Goal: Transaction & Acquisition: Purchase product/service

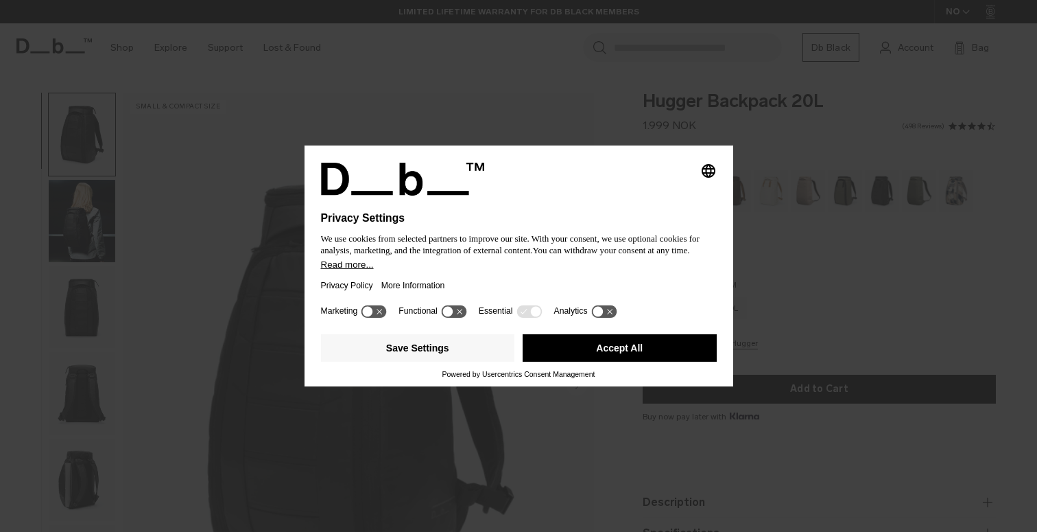
click at [557, 360] on button "Accept All" at bounding box center [620, 347] width 194 height 27
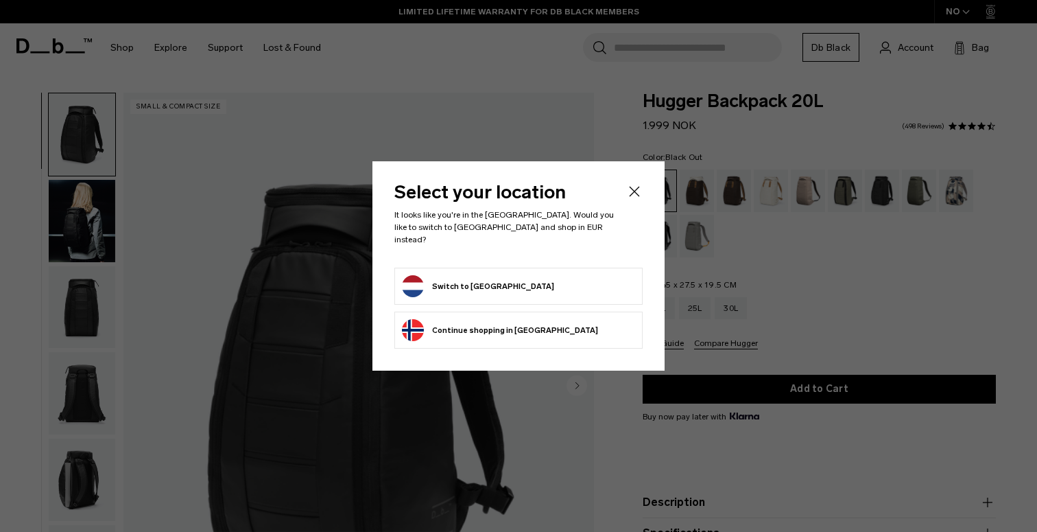
click at [521, 320] on button "Continue browsing Norway store Continue shopping in Norway" at bounding box center [500, 330] width 196 height 22
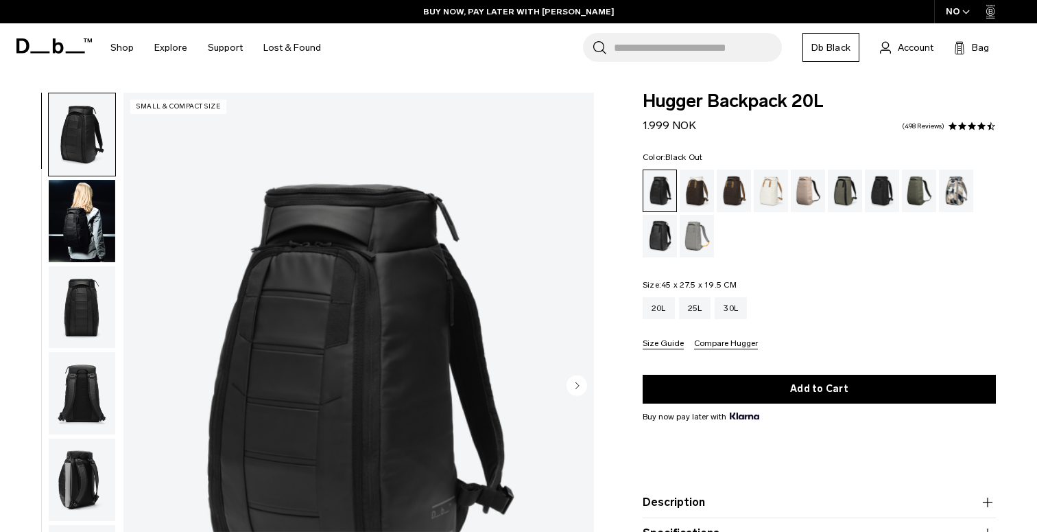
click at [65, 242] on img "button" at bounding box center [82, 221] width 67 height 82
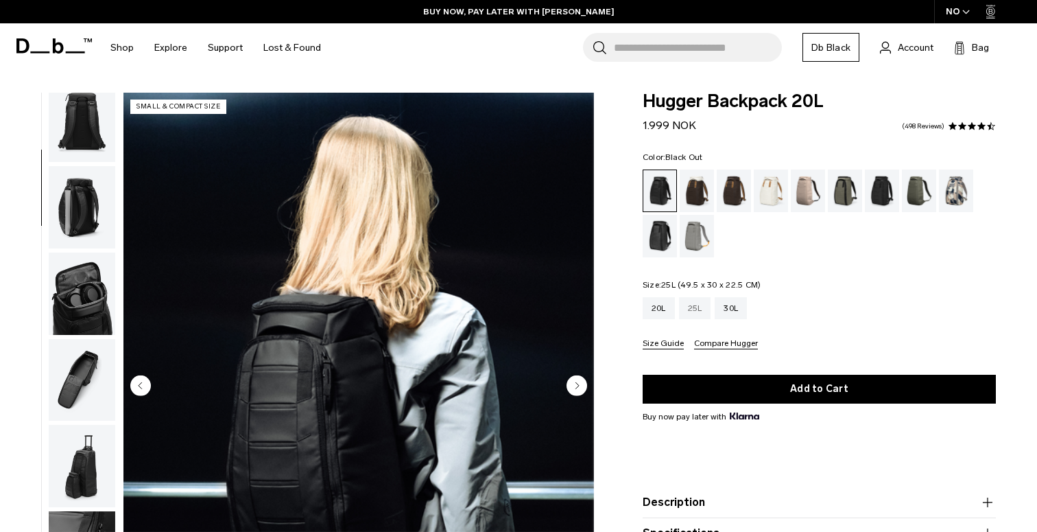
click at [700, 311] on div "25L" at bounding box center [695, 308] width 32 height 22
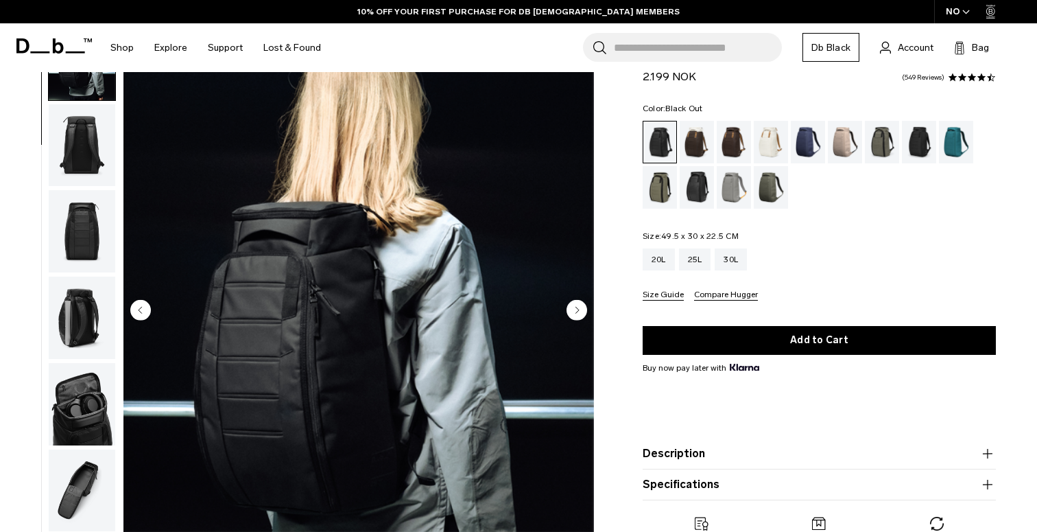
scroll to position [73, 0]
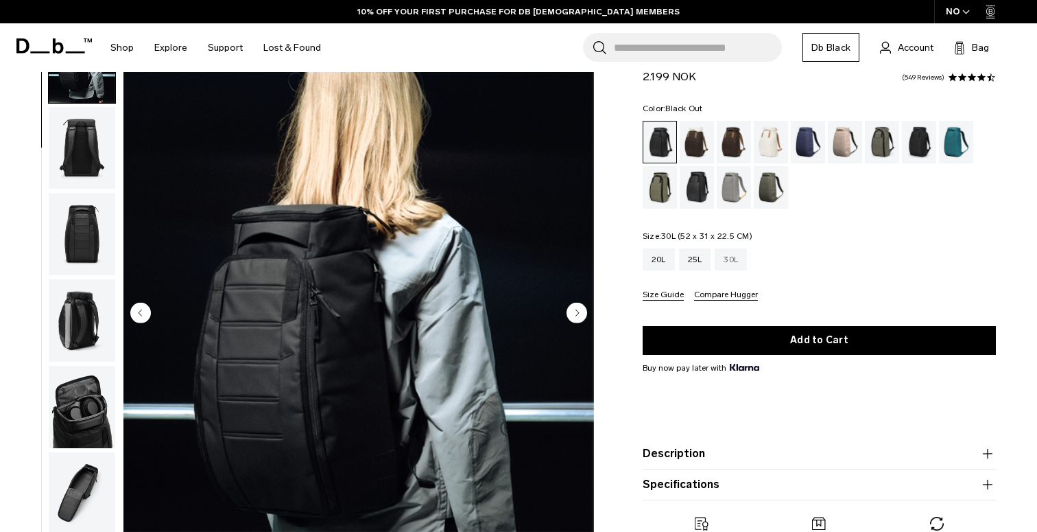
click at [723, 261] on div "30L" at bounding box center [731, 259] width 32 height 22
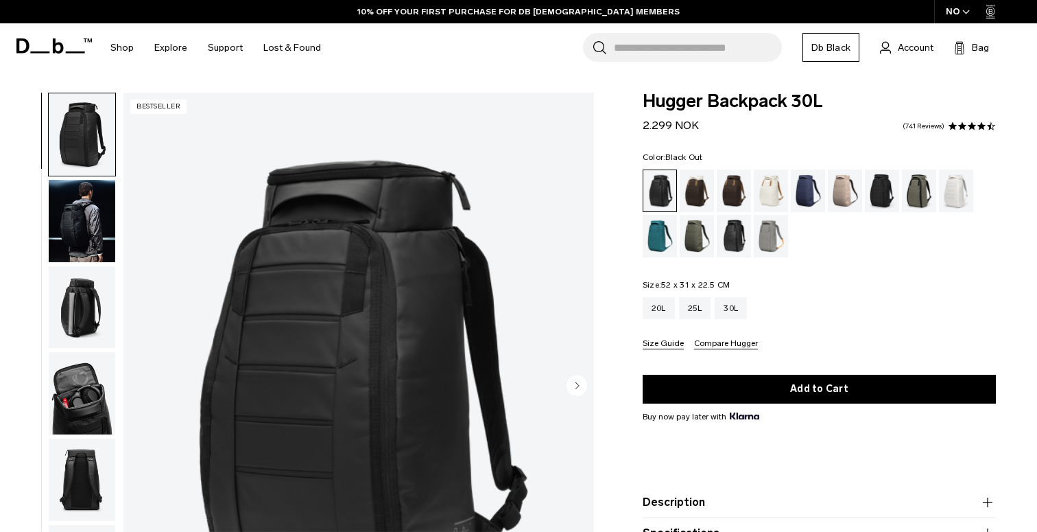
click at [105, 237] on img "button" at bounding box center [82, 221] width 67 height 82
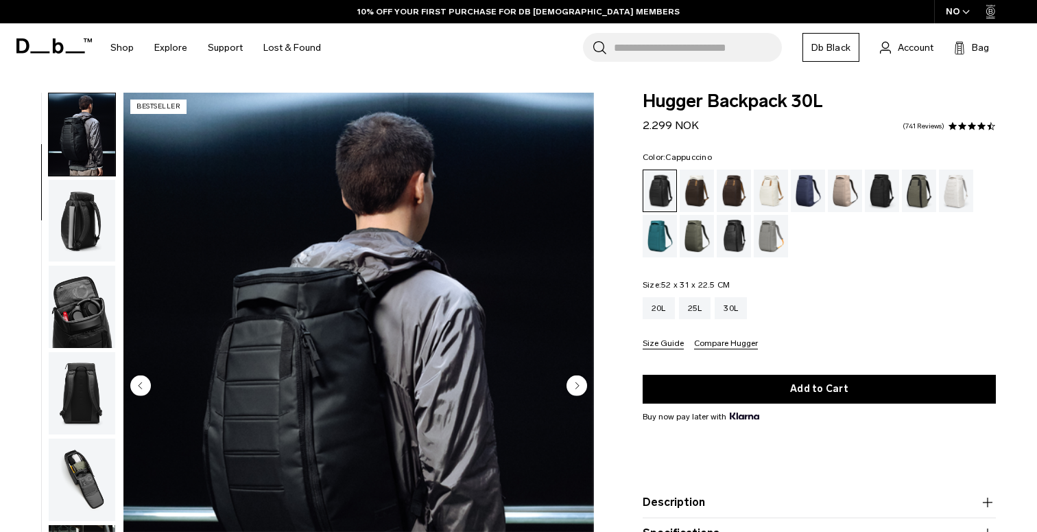
click at [685, 204] on div "Cappuccino" at bounding box center [697, 190] width 35 height 43
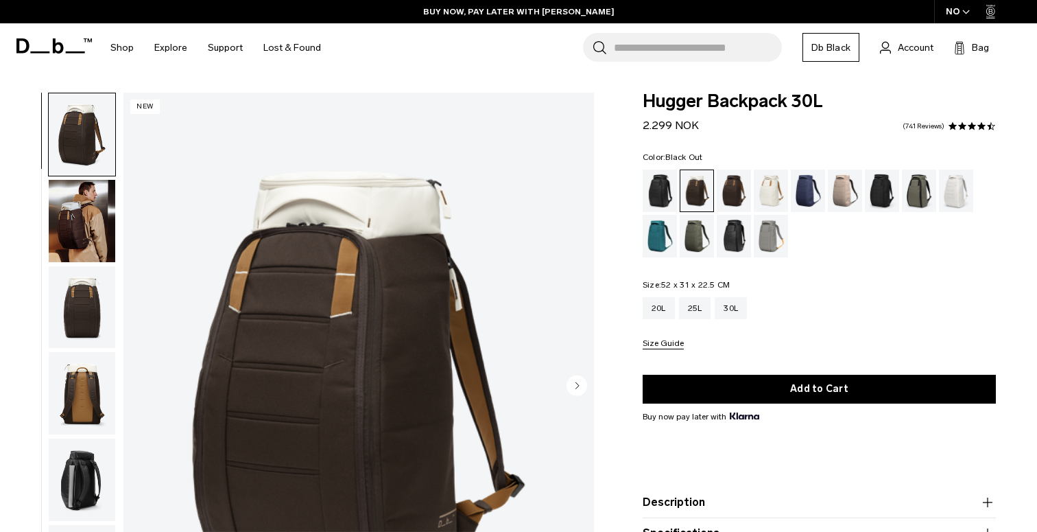
click at [661, 188] on div "Black Out" at bounding box center [660, 190] width 35 height 43
